Goal: Transaction & Acquisition: Subscribe to service/newsletter

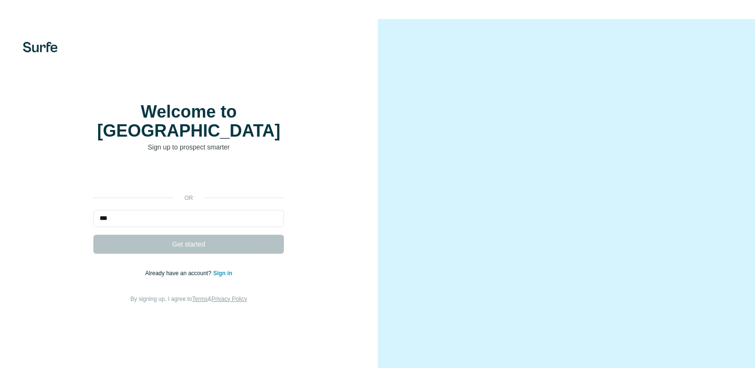
type input "***"
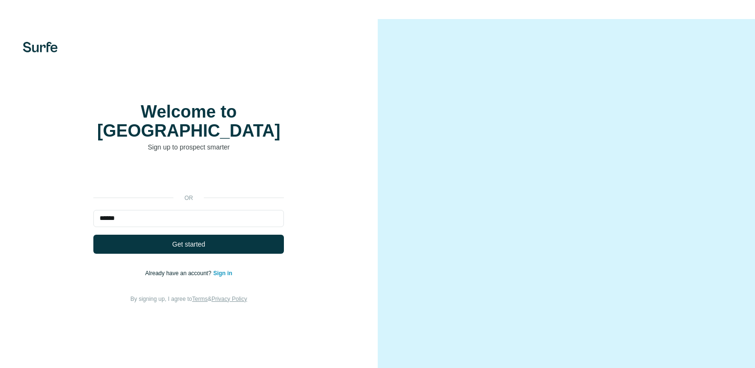
type input "******"
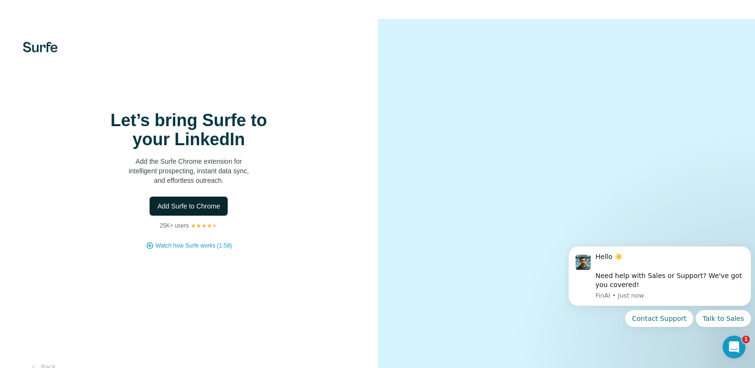
click at [206, 211] on span "Add Surfe to Chrome" at bounding box center [188, 207] width 63 height 10
click at [209, 211] on span "Add Surfe to Chrome" at bounding box center [188, 207] width 63 height 10
